Goal: Information Seeking & Learning: Learn about a topic

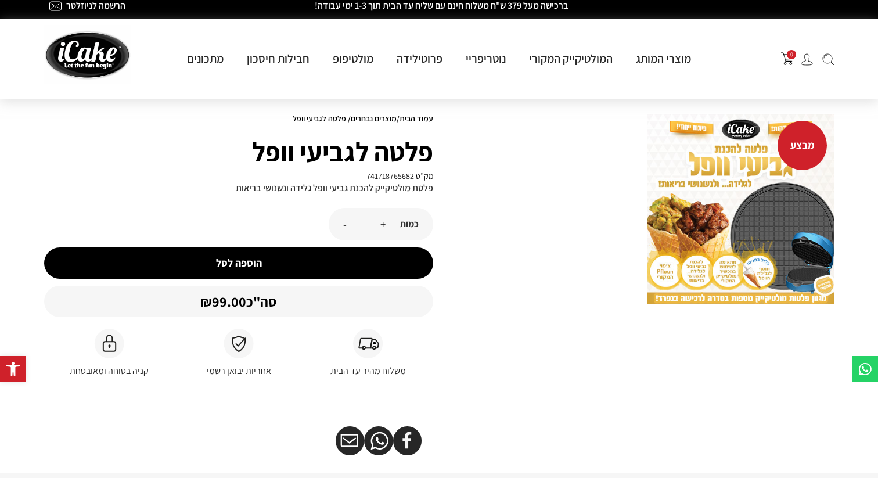
scroll to position [8, 0]
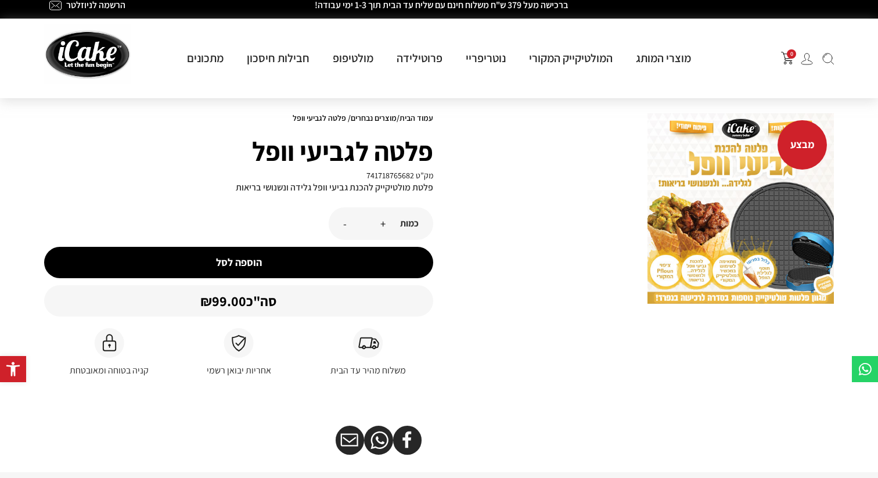
click at [713, 220] on img at bounding box center [740, 208] width 186 height 190
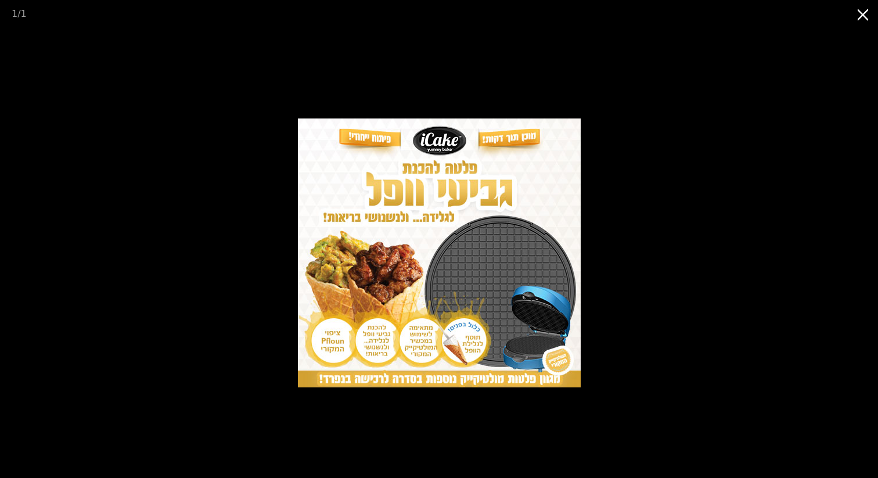
click at [706, 230] on picture at bounding box center [439, 252] width 878 height 451
click at [681, 312] on picture at bounding box center [439, 252] width 878 height 451
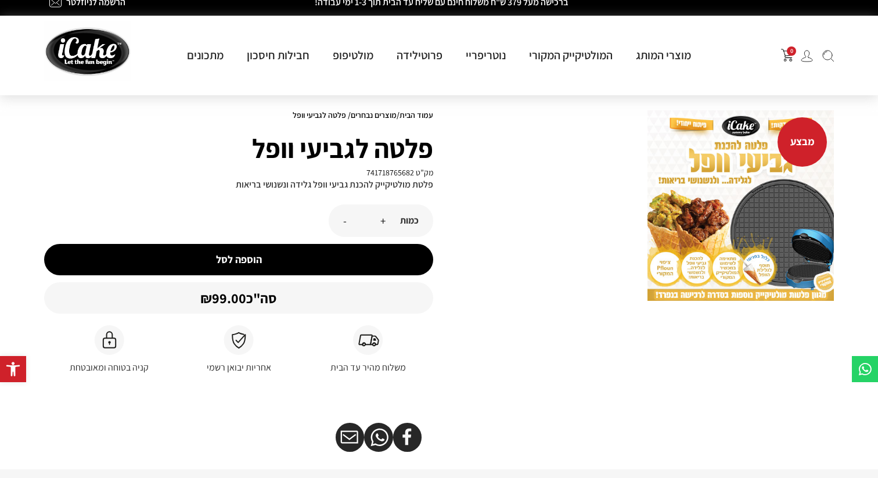
scroll to position [0, 0]
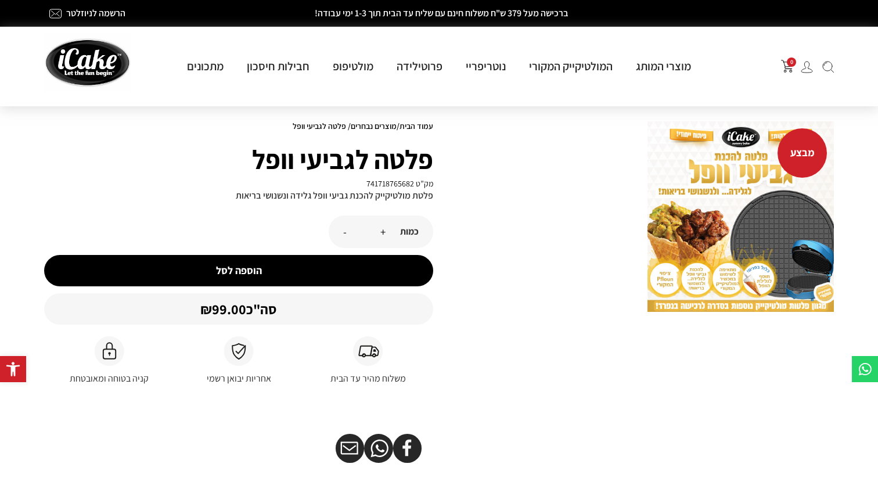
click at [372, 123] on link "מוצרים נבחרים" at bounding box center [374, 126] width 46 height 10
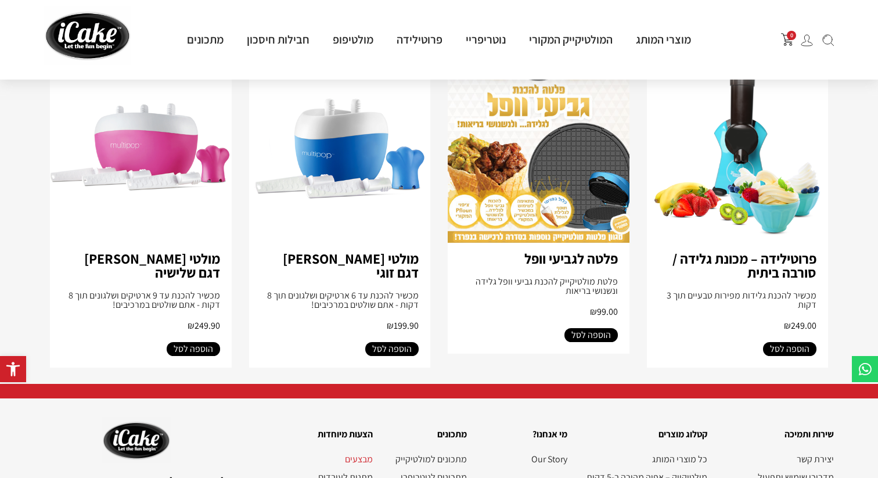
scroll to position [1181, 0]
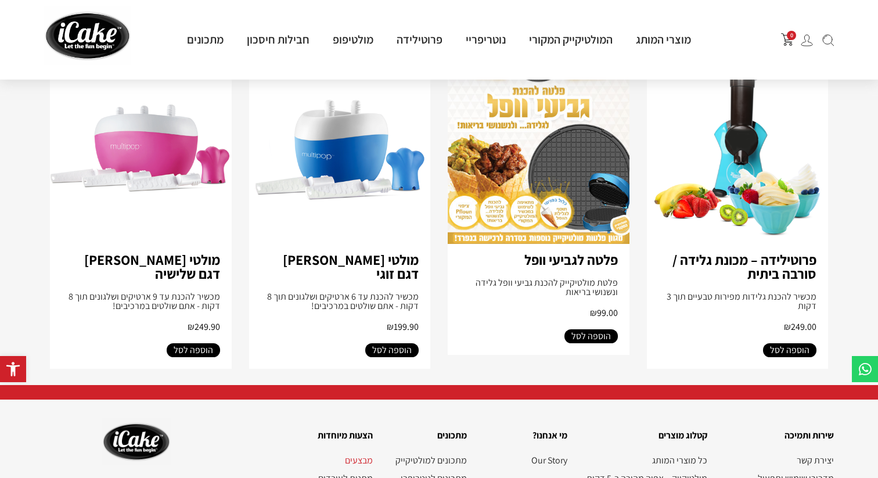
click at [137, 151] on img at bounding box center [141, 150] width 182 height 188
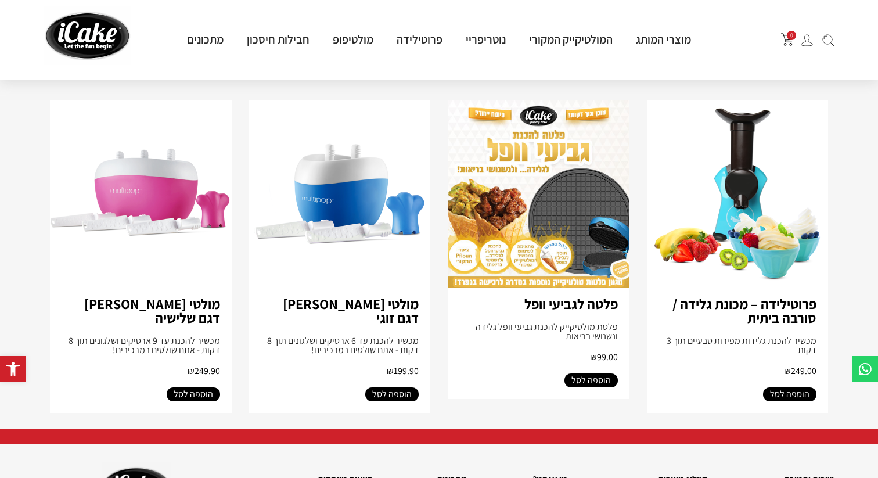
scroll to position [1169, 0]
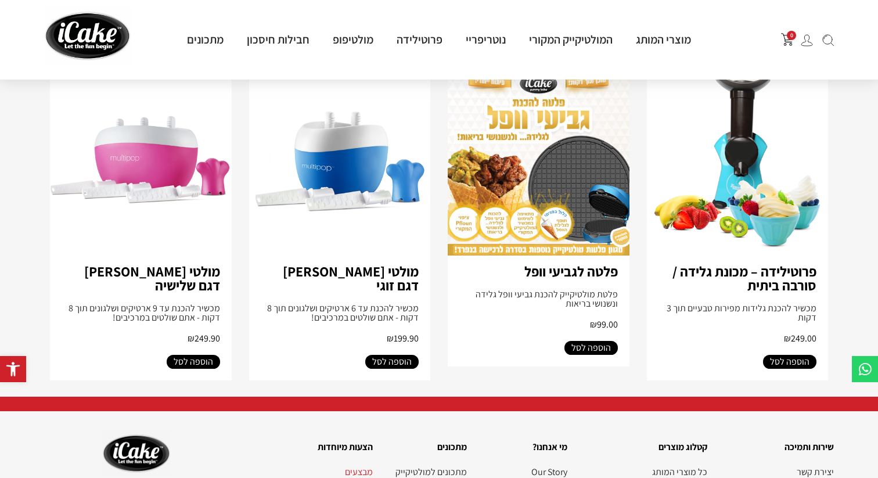
click at [595, 262] on div "פלטה לגביעי וופל פלטת מולטיקייק להכנת גביעי וופל גלידה ונשנושי בריאות ₪ 99.00" at bounding box center [539, 296] width 182 height 80
click at [596, 379] on article "פלטה לגביעי וופל פלטת מולטיקייק להכנת גביעי וופל גלידה ונשנושי בריאות ₪ 99.00 ה…" at bounding box center [539, 224] width 182 height 312
click at [572, 184] on img at bounding box center [539, 162] width 182 height 188
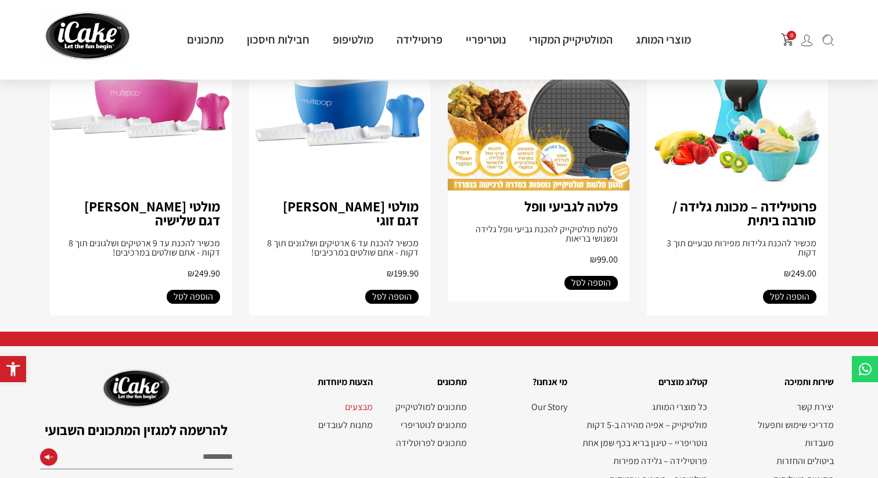
scroll to position [1271, 0]
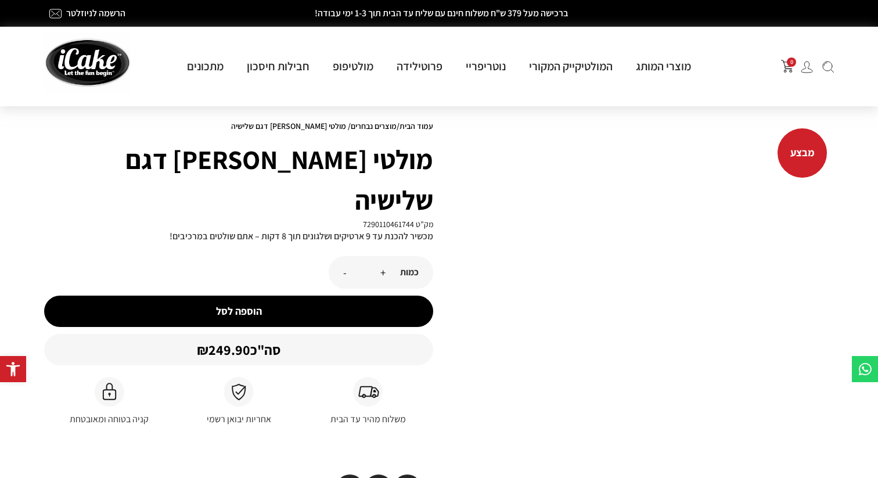
click at [692, 271] on div "מבצע" at bounding box center [639, 318] width 401 height 405
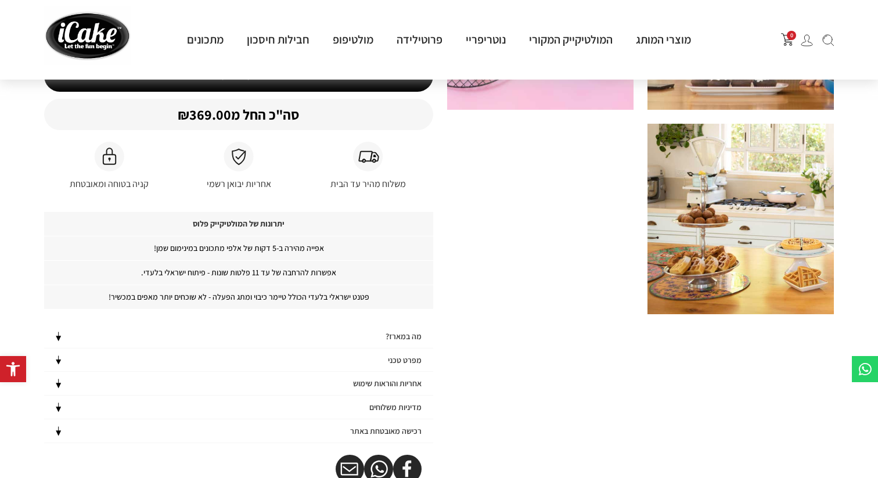
scroll to position [616, 0]
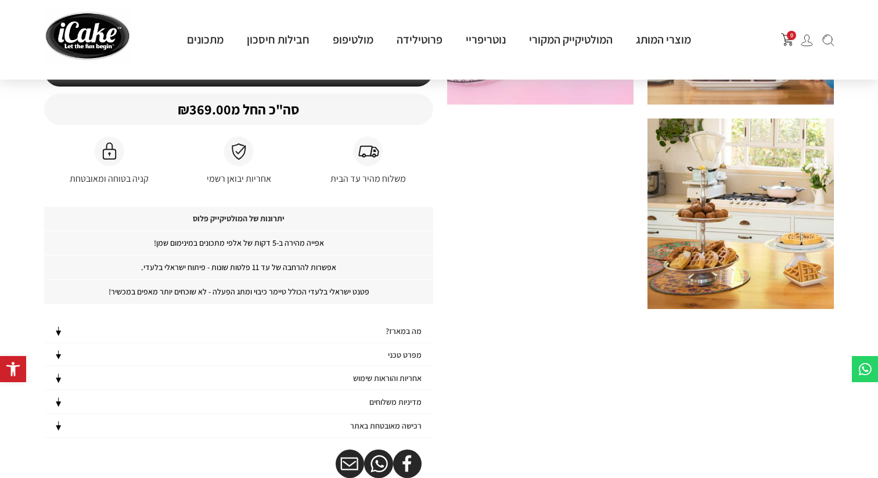
click at [303, 301] on p "פטנט ישראלי בלעדי הכולל טיימר כיבוי ומתג הפעלה - לא שוכחים יותר מאפים במכשיר!" at bounding box center [238, 291] width 389 height 24
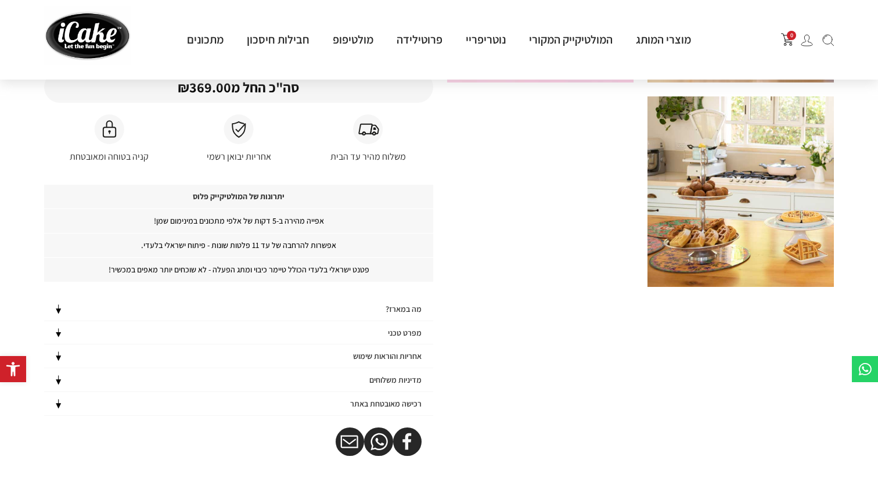
click at [345, 327] on div "מפרט טכני" at bounding box center [238, 332] width 389 height 23
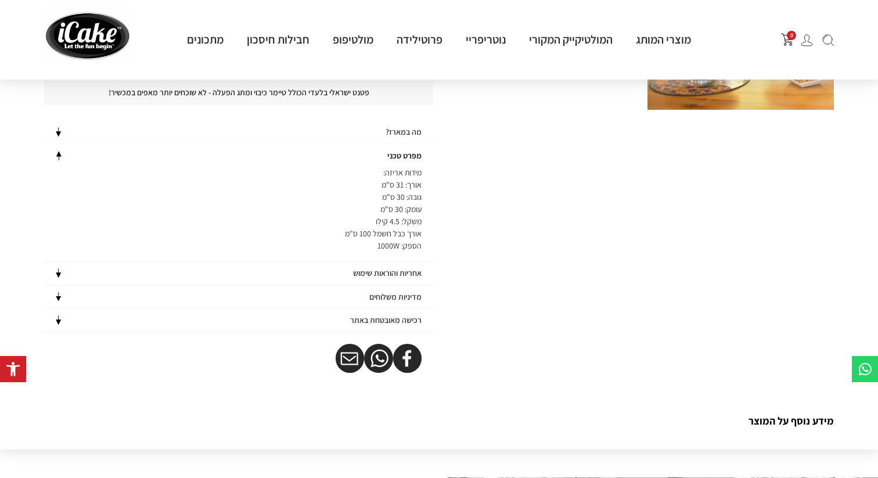
scroll to position [836, 0]
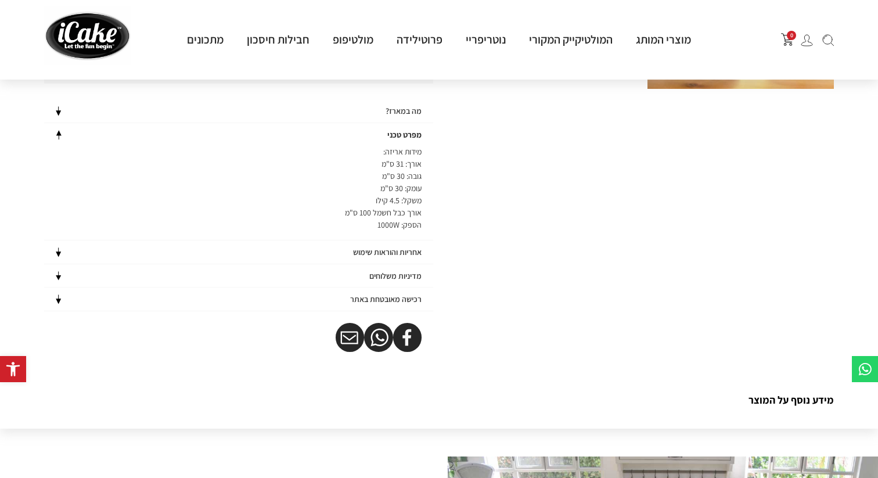
click at [365, 257] on div "אחריות והוראות שימוש" at bounding box center [238, 251] width 389 height 23
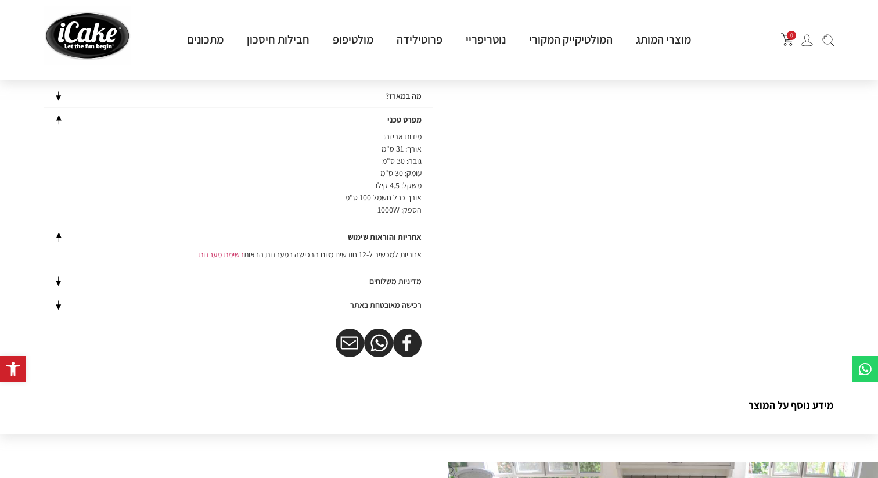
scroll to position [861, 0]
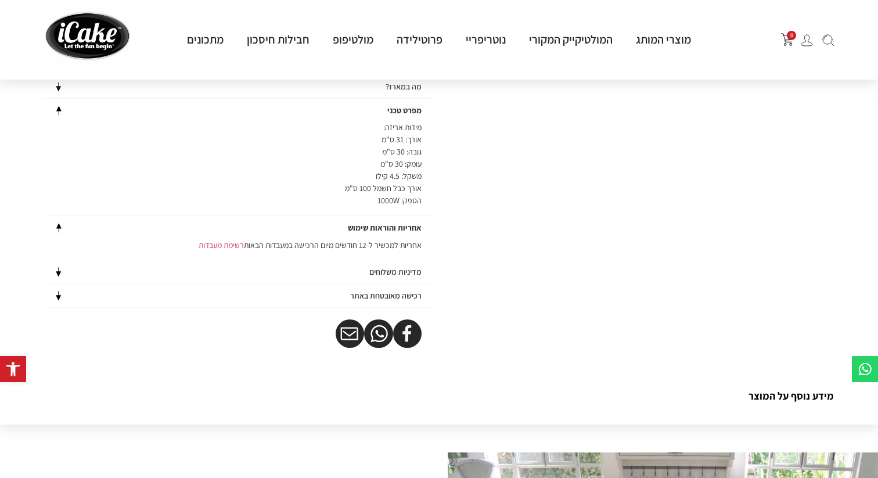
click at [365, 267] on div "מדיניות משלוחים" at bounding box center [238, 271] width 389 height 23
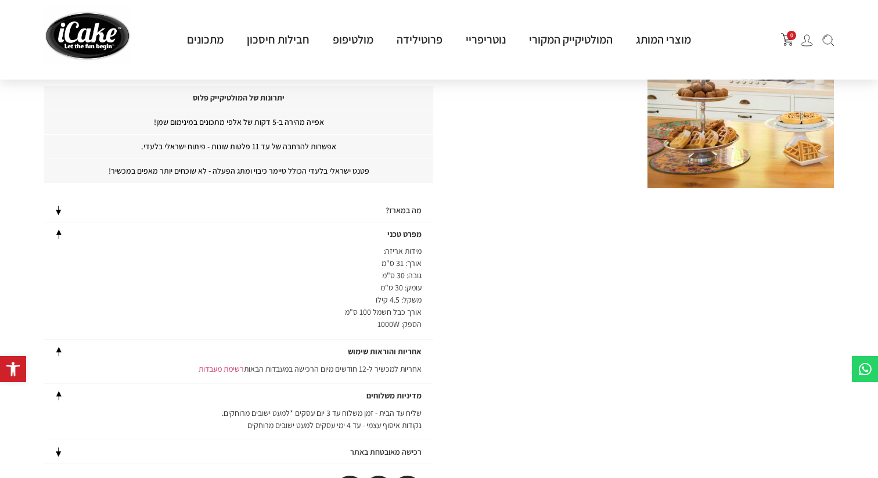
scroll to position [739, 0]
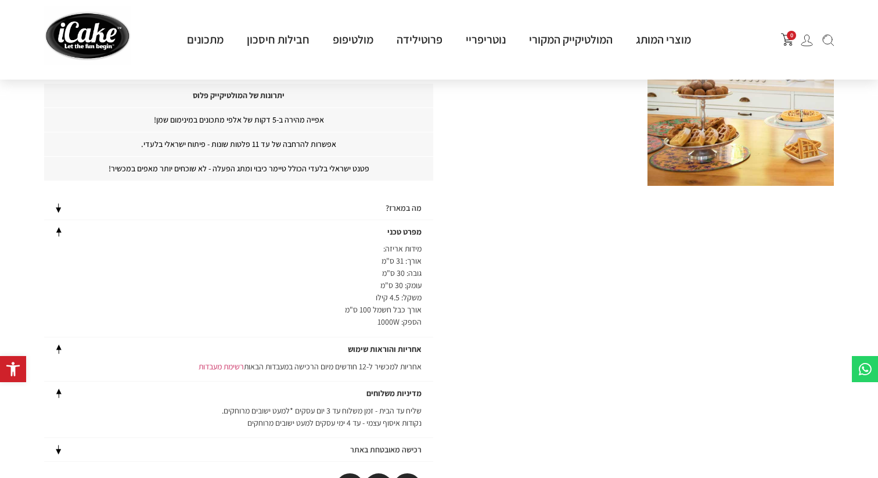
click at [416, 210] on h4 "מה במארז?" at bounding box center [404, 208] width 36 height 10
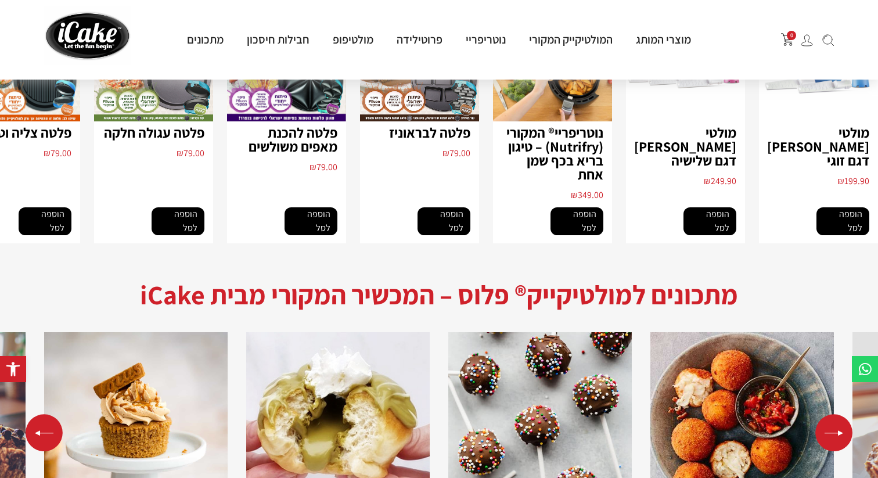
scroll to position [2183, 0]
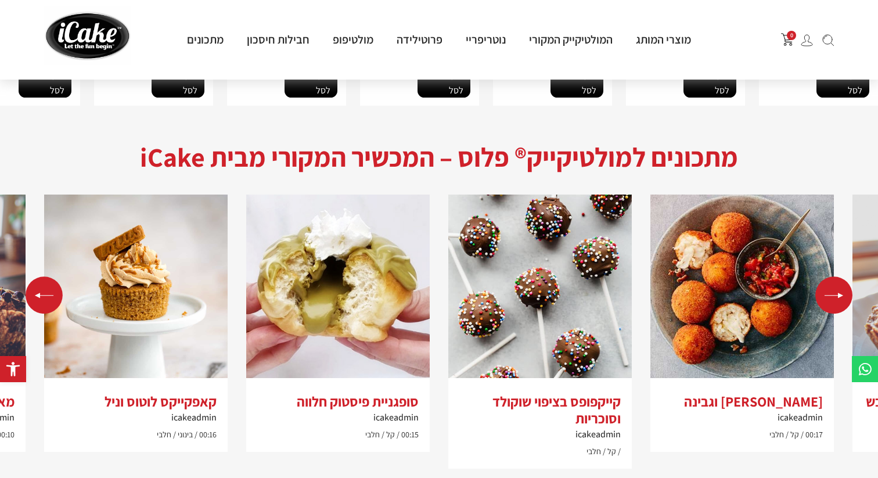
click at [843, 285] on div "Next slide" at bounding box center [833, 294] width 37 height 37
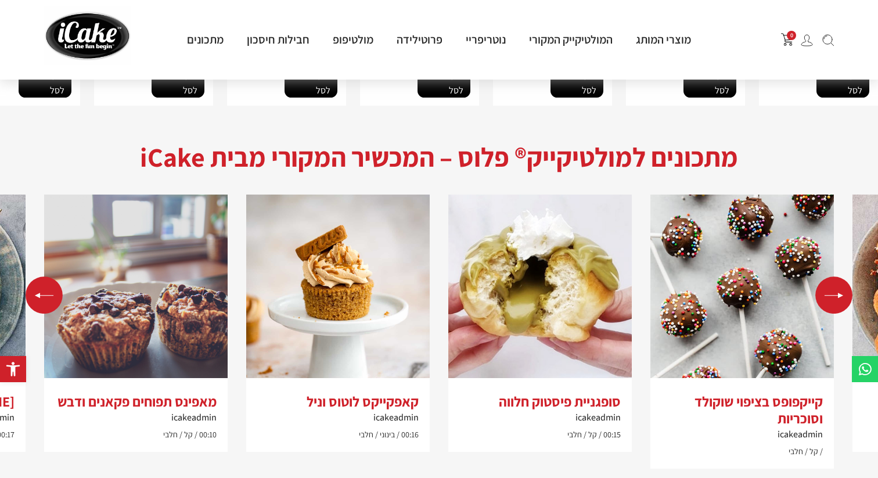
click at [843, 285] on div "Next slide" at bounding box center [833, 294] width 37 height 37
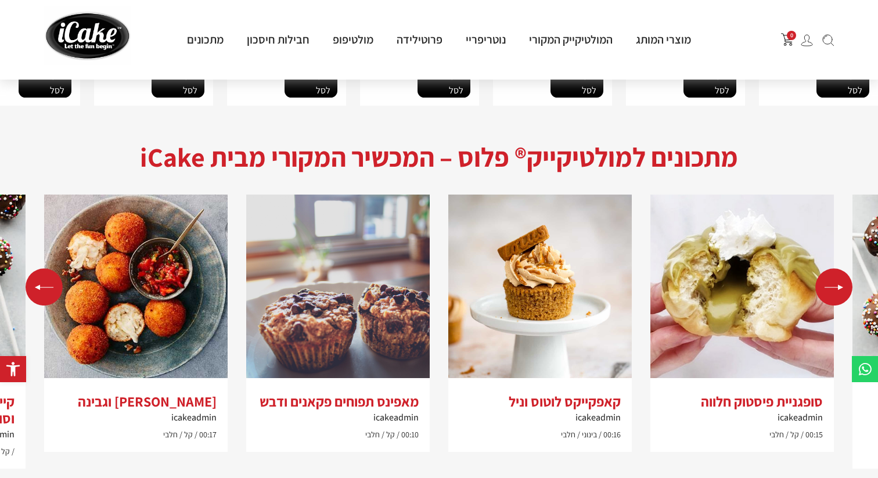
click at [843, 285] on div "Next slide" at bounding box center [833, 286] width 37 height 37
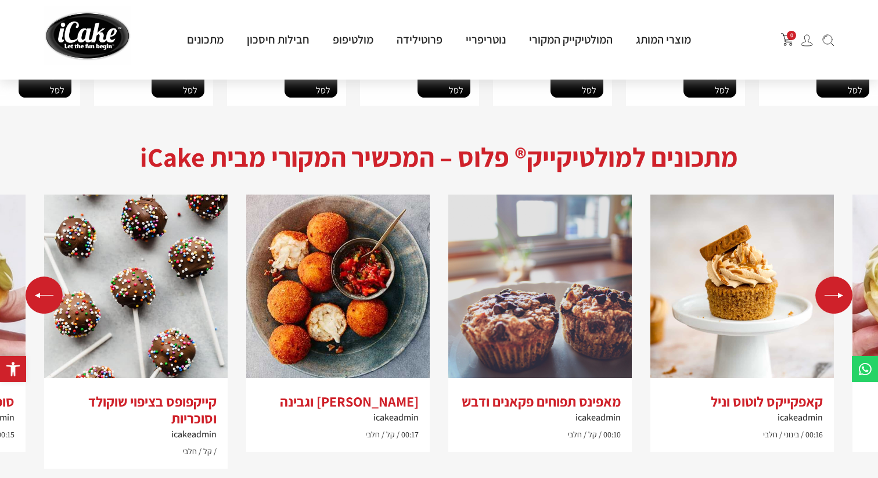
click at [843, 285] on div "Next slide" at bounding box center [833, 294] width 37 height 37
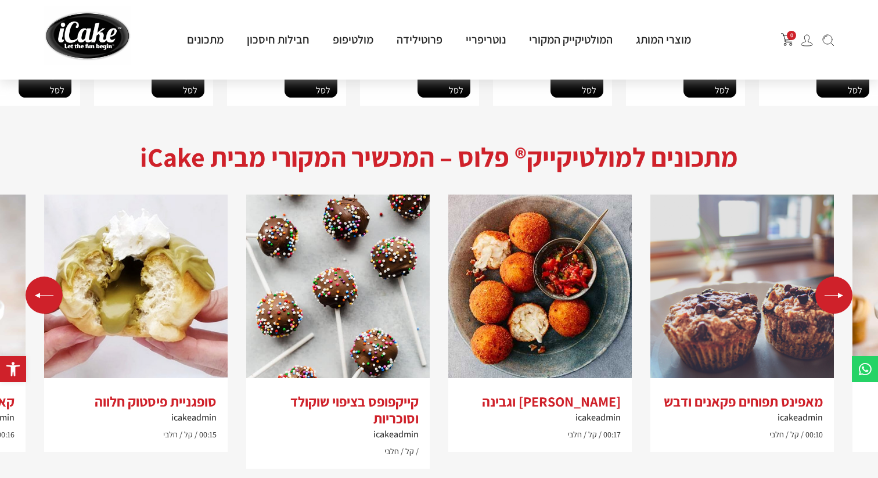
click at [843, 285] on div "Next slide" at bounding box center [833, 294] width 37 height 37
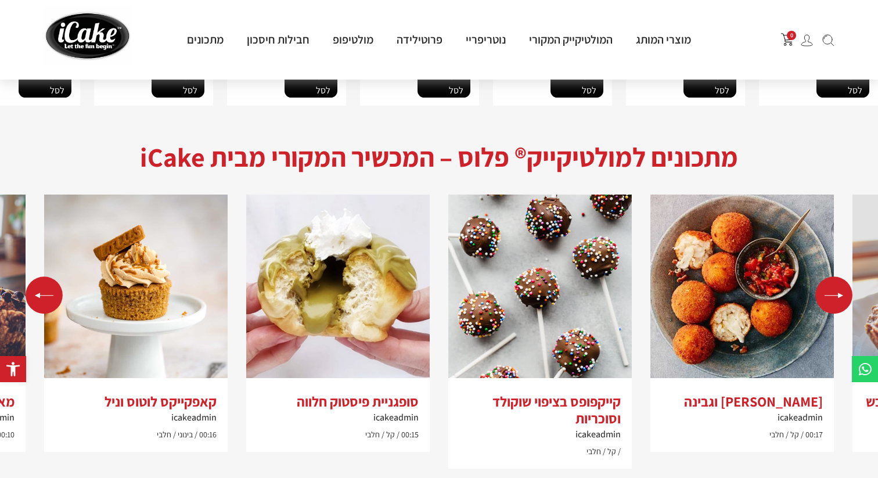
click at [843, 285] on div "Next slide" at bounding box center [833, 294] width 37 height 37
click at [840, 279] on div "Next slide" at bounding box center [833, 294] width 37 height 37
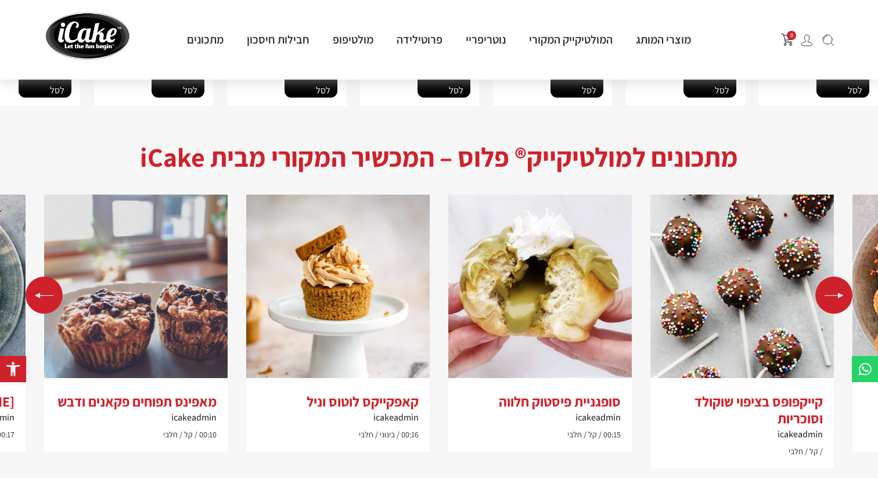
click at [840, 279] on div "Next slide" at bounding box center [833, 294] width 37 height 37
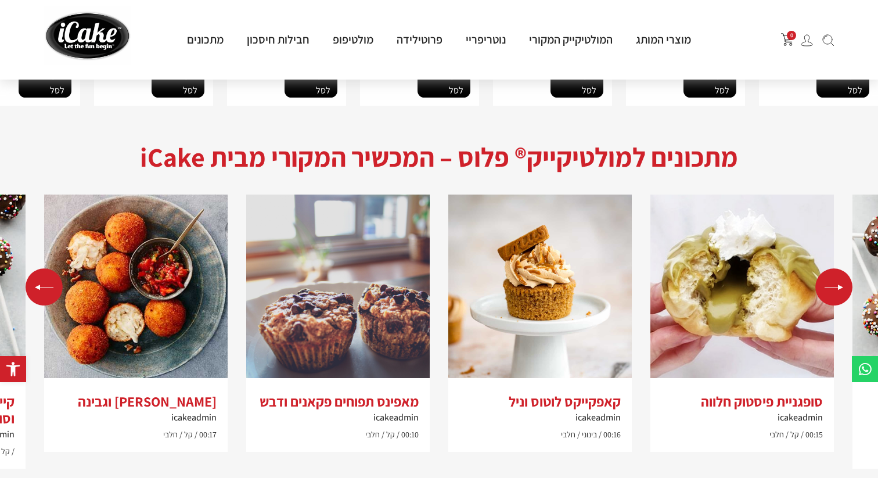
click at [840, 279] on div "Next slide" at bounding box center [833, 286] width 37 height 37
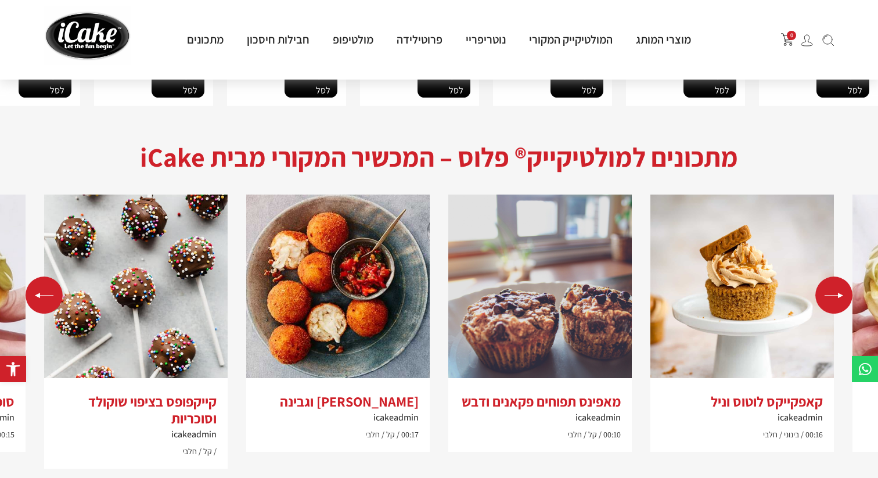
click at [840, 279] on div "Next slide" at bounding box center [833, 294] width 37 height 37
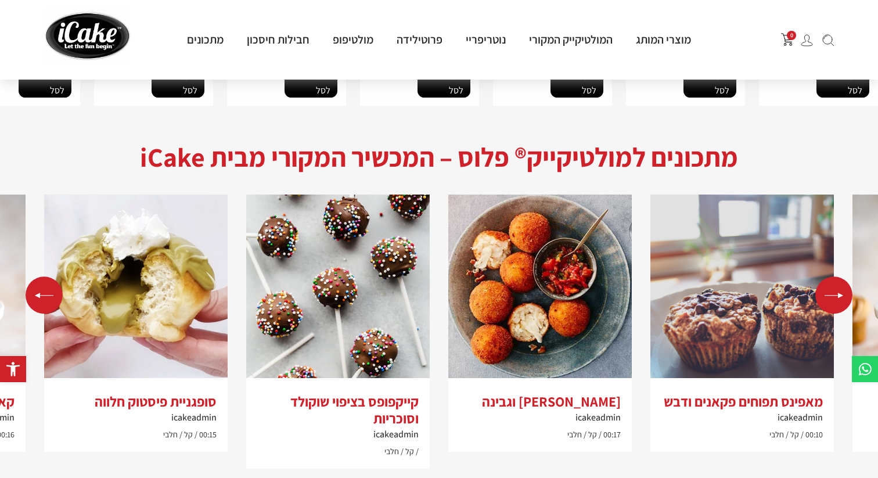
click at [840, 279] on div "Next slide" at bounding box center [833, 294] width 37 height 37
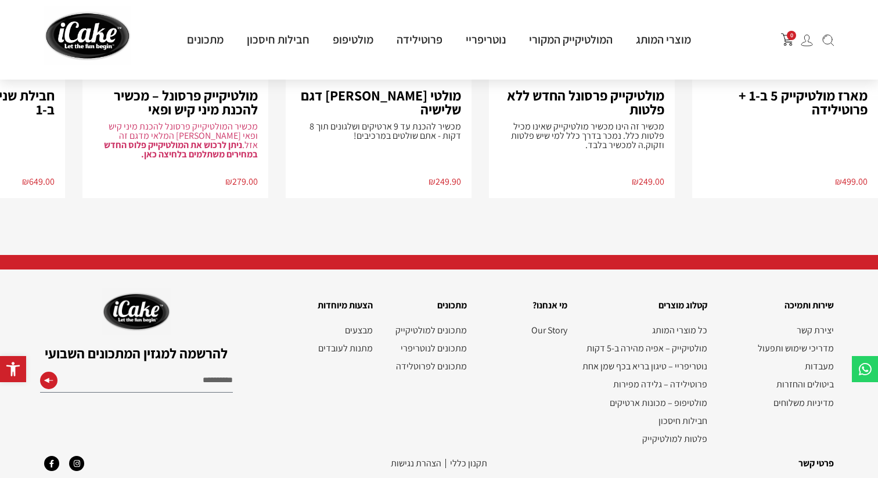
scroll to position [2897, 0]
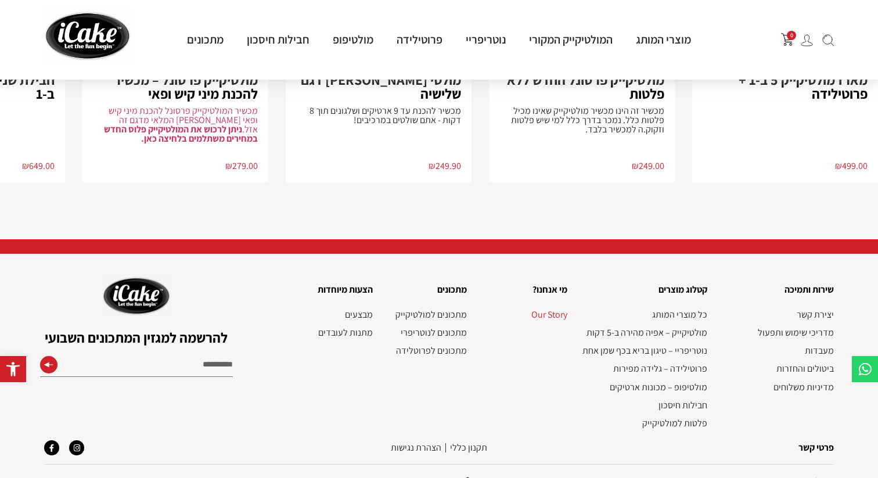
click at [562, 309] on link "Our Story" at bounding box center [522, 314] width 89 height 11
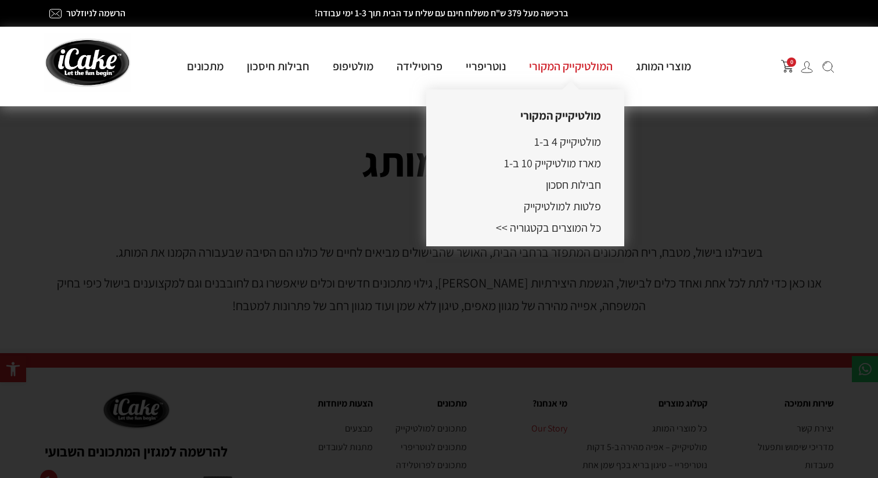
click at [581, 64] on link "המולטיקייק המקורי" at bounding box center [570, 66] width 107 height 15
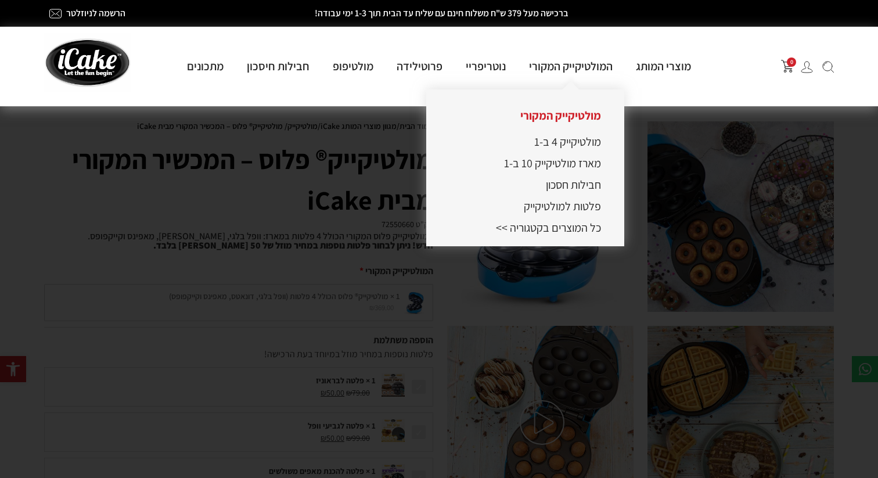
click at [549, 117] on link "מולטיקייק המקורי" at bounding box center [560, 115] width 81 height 15
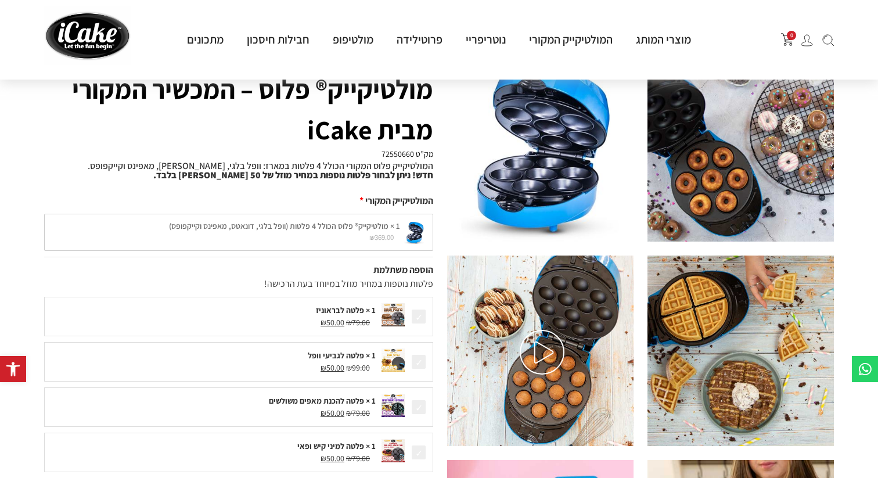
scroll to position [94, 0]
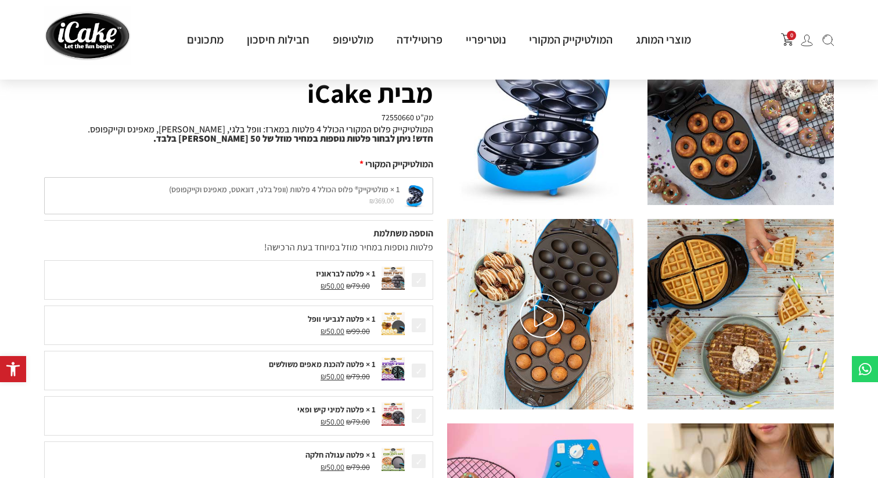
scroll to position [75, 0]
